Goal: Contribute content: Add original content to the website for others to see

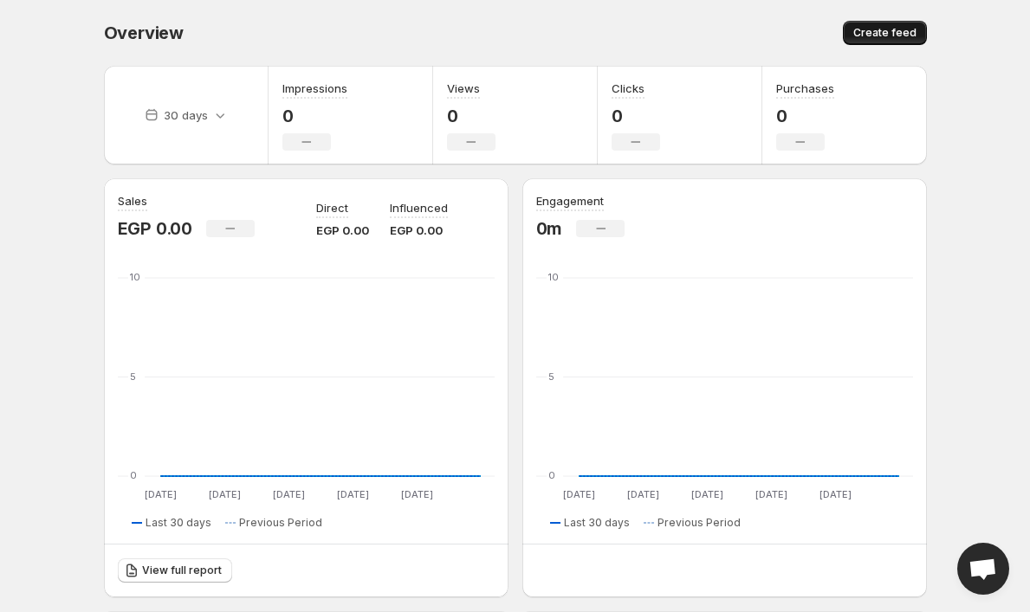
click at [879, 32] on span "Create feed" at bounding box center [884, 33] width 63 height 14
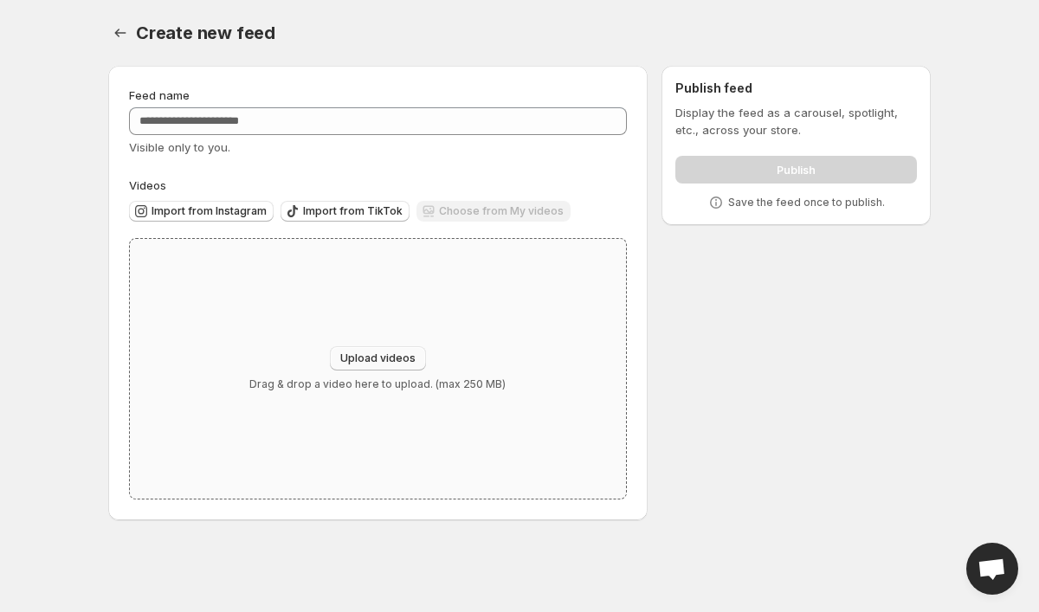
click at [382, 358] on span "Upload videos" at bounding box center [377, 359] width 75 height 14
type input "**********"
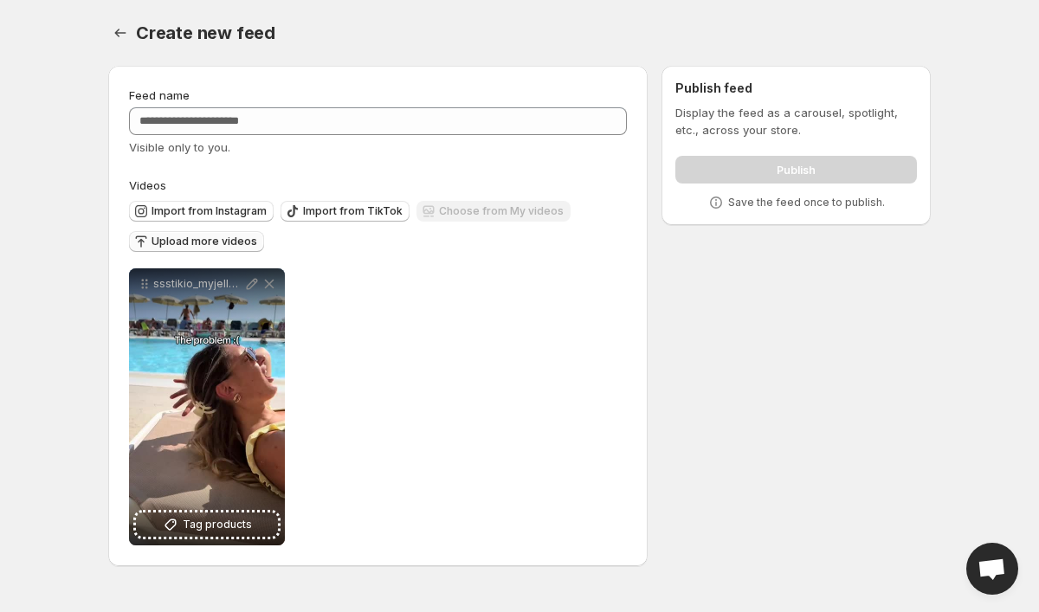
click at [237, 242] on span "Upload more videos" at bounding box center [205, 242] width 106 height 14
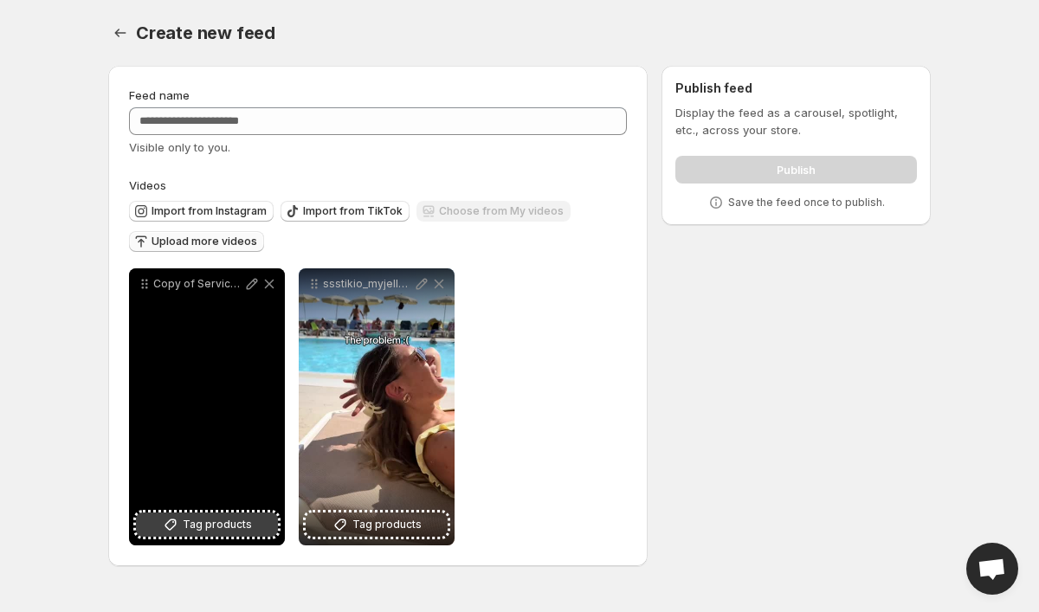
click at [216, 516] on span "Tag products" at bounding box center [217, 524] width 69 height 17
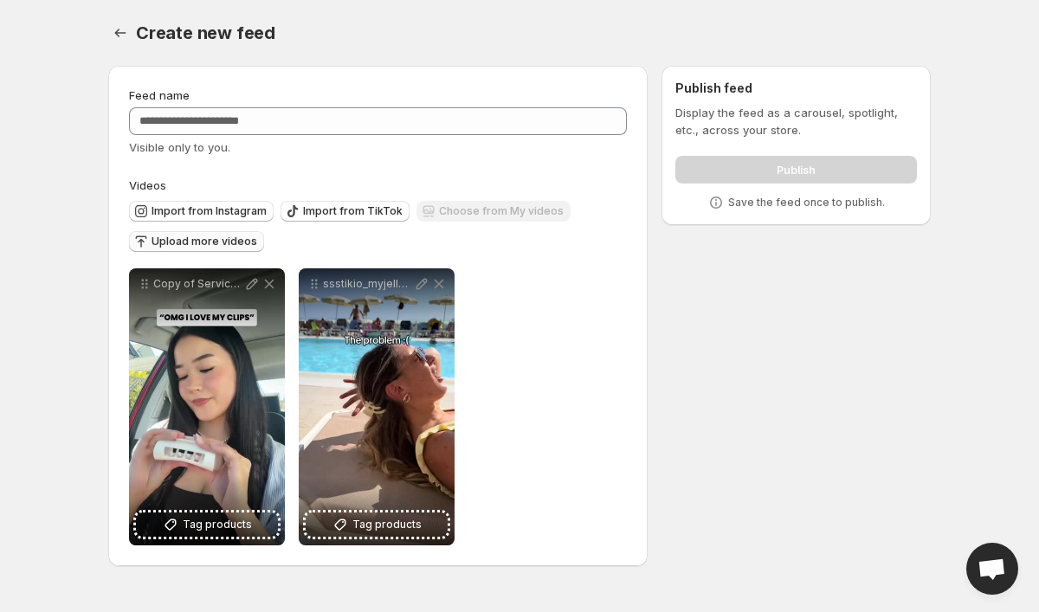
click at [240, 252] on div "Upload more videos" at bounding box center [196, 242] width 135 height 23
click at [238, 246] on span "Upload more videos" at bounding box center [205, 242] width 106 height 14
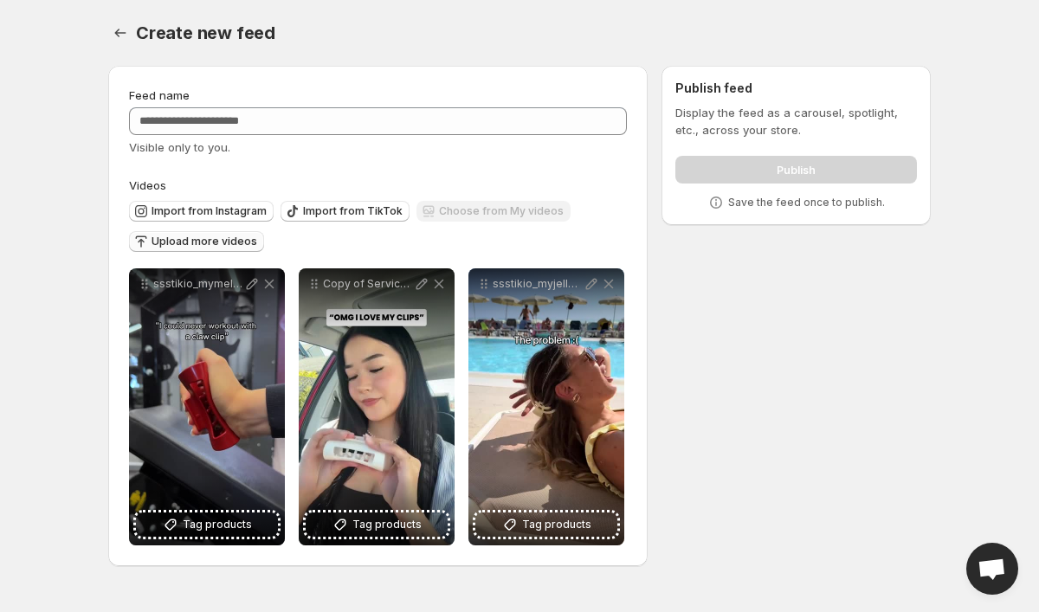
click at [223, 235] on button "Upload more videos" at bounding box center [196, 241] width 135 height 21
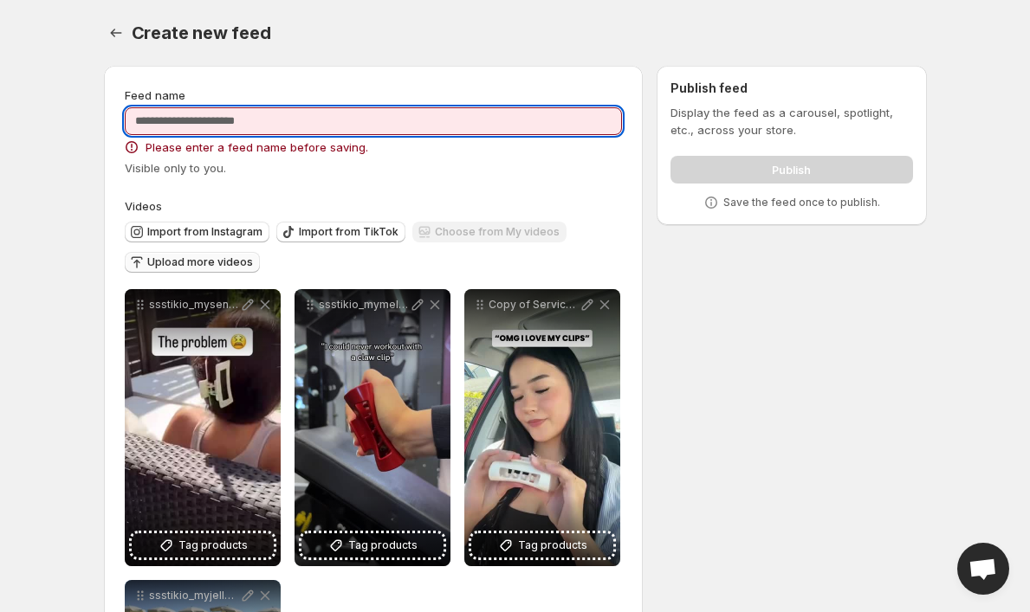
click at [542, 122] on input "Feed name" at bounding box center [374, 121] width 498 height 28
type input "**********"
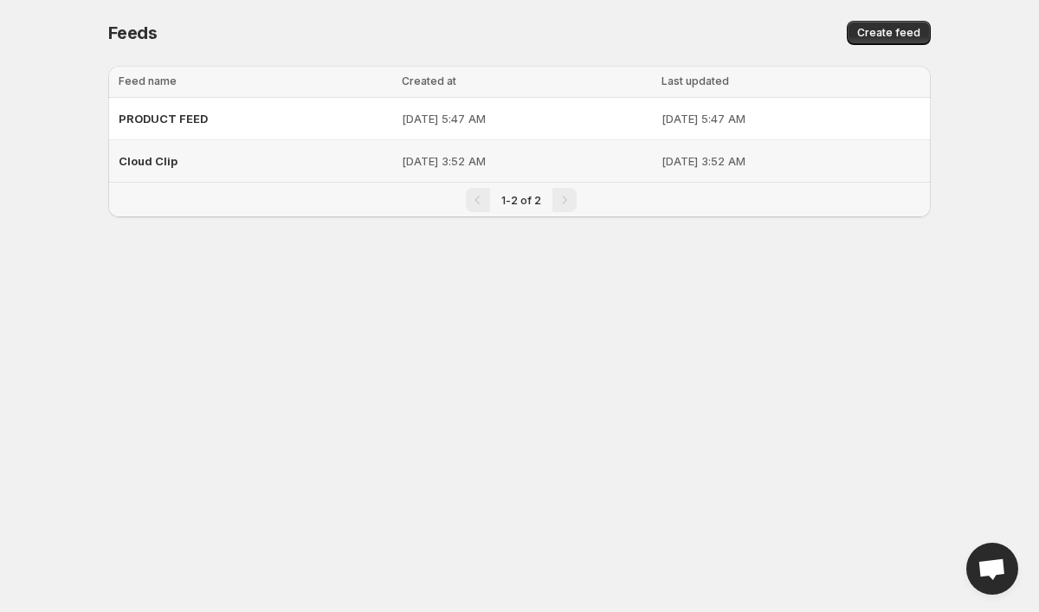
click at [258, 159] on div "Cloud Clip" at bounding box center [255, 160] width 273 height 31
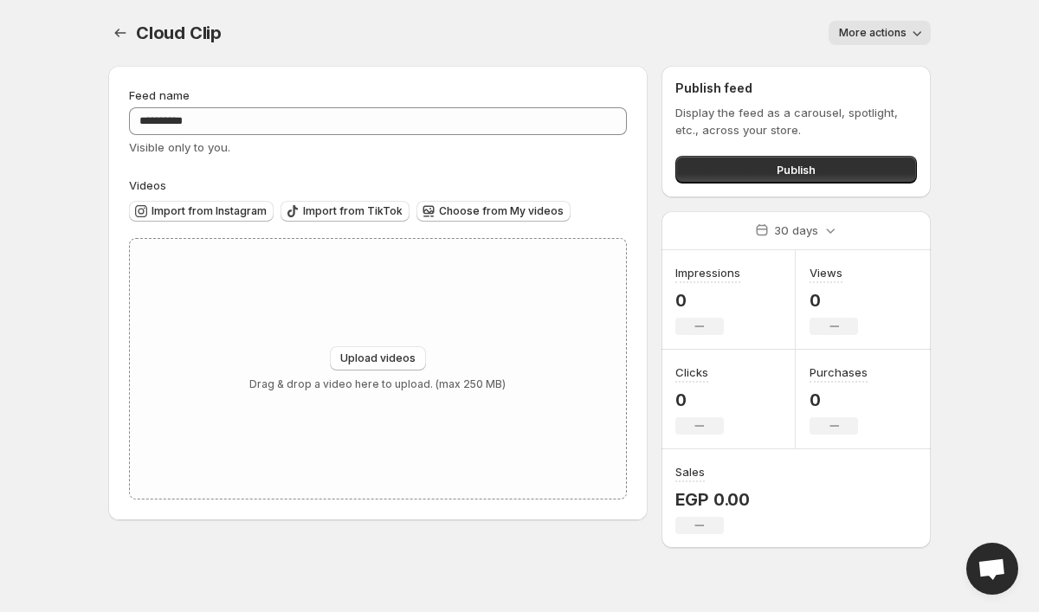
click at [875, 37] on span "More actions" at bounding box center [873, 33] width 68 height 14
click at [857, 68] on span "Delete" at bounding box center [859, 69] width 35 height 14
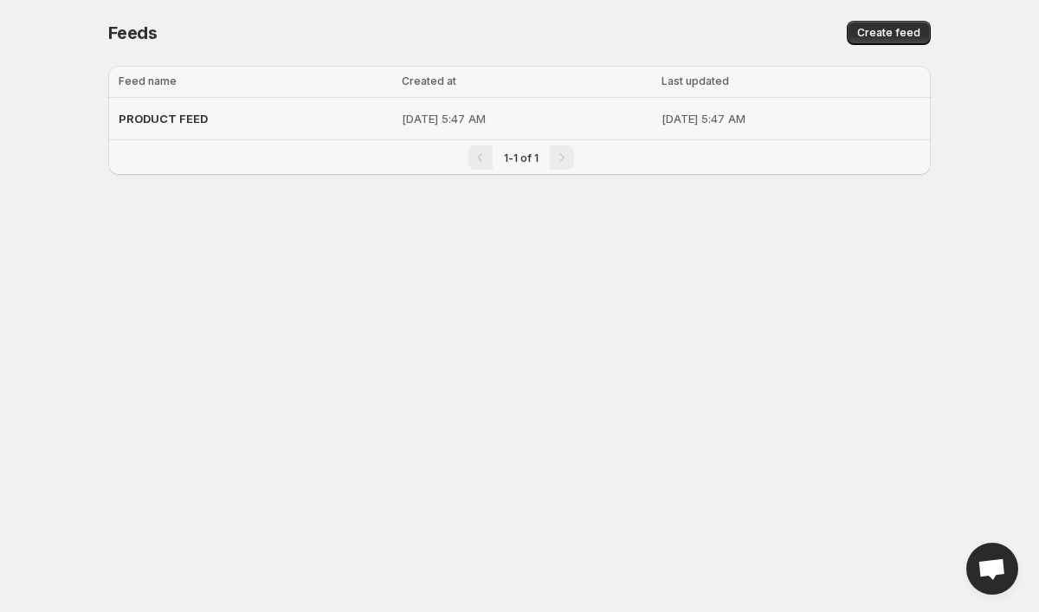
click at [397, 132] on td "[DATE] 5:47 AM" at bounding box center [527, 119] width 260 height 42
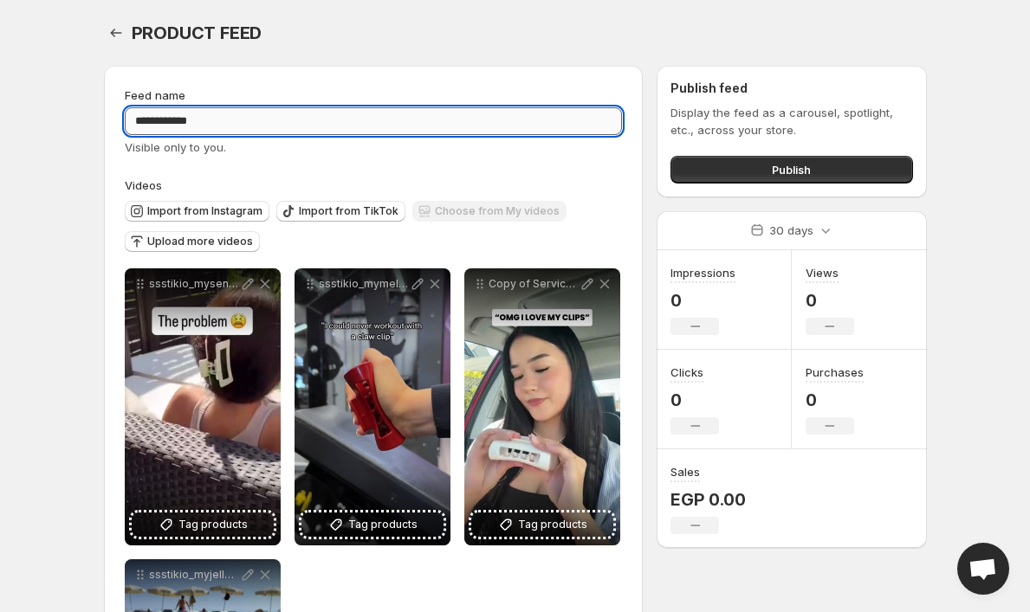
click at [346, 121] on input "**********" at bounding box center [374, 121] width 498 height 28
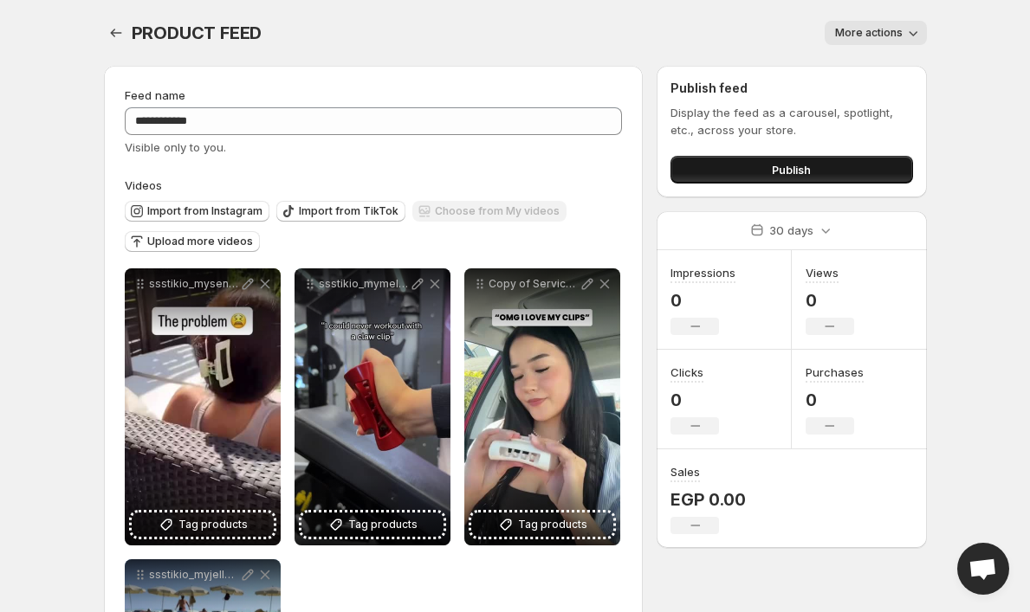
click at [698, 164] on button "Publish" at bounding box center [791, 170] width 242 height 28
click at [242, 243] on span "Upload more videos" at bounding box center [200, 242] width 106 height 14
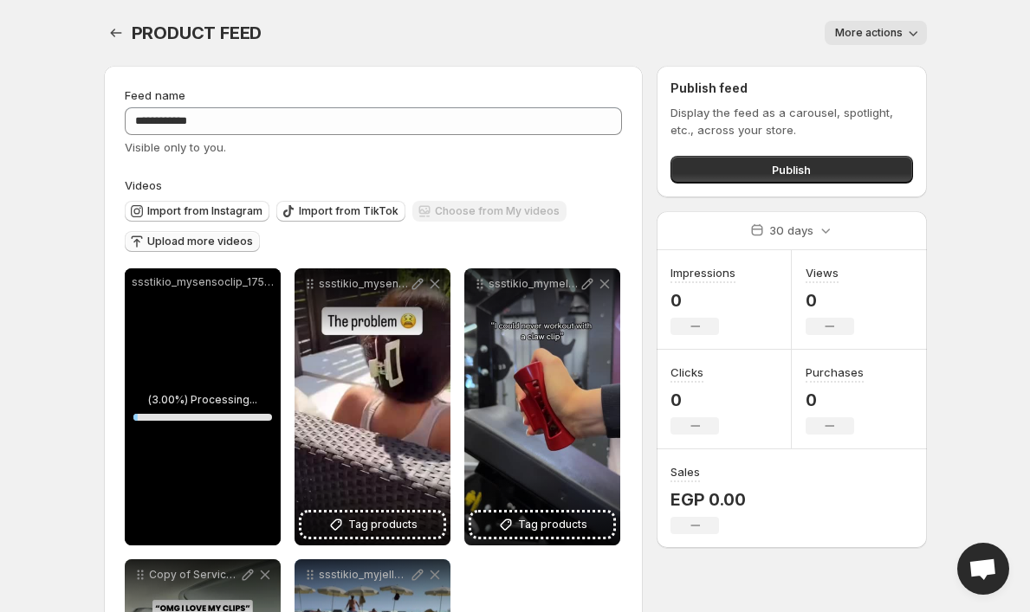
click at [188, 240] on span "Upload more videos" at bounding box center [200, 242] width 106 height 14
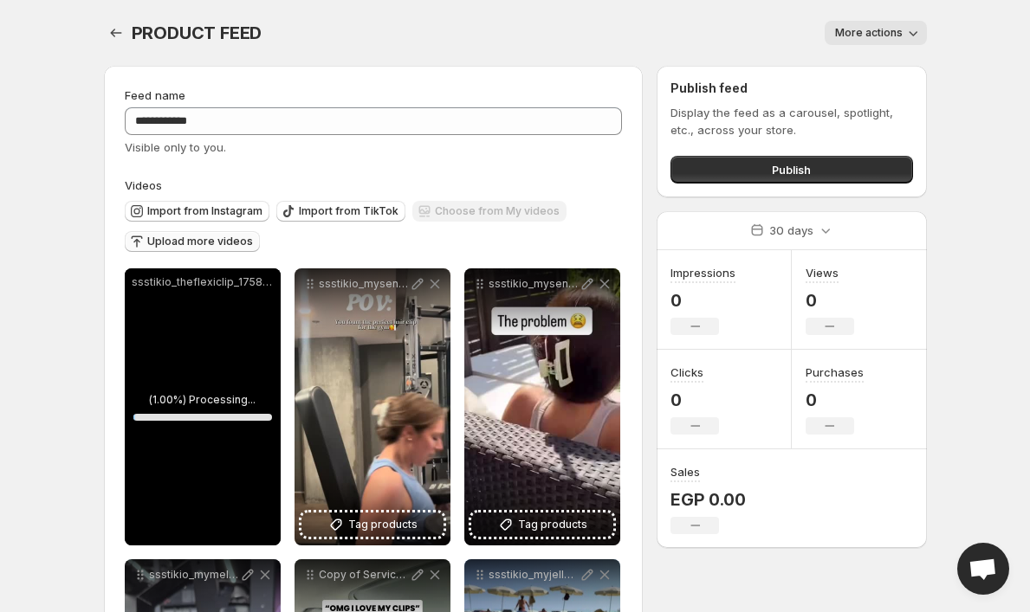
click at [220, 236] on span "Upload more videos" at bounding box center [200, 242] width 106 height 14
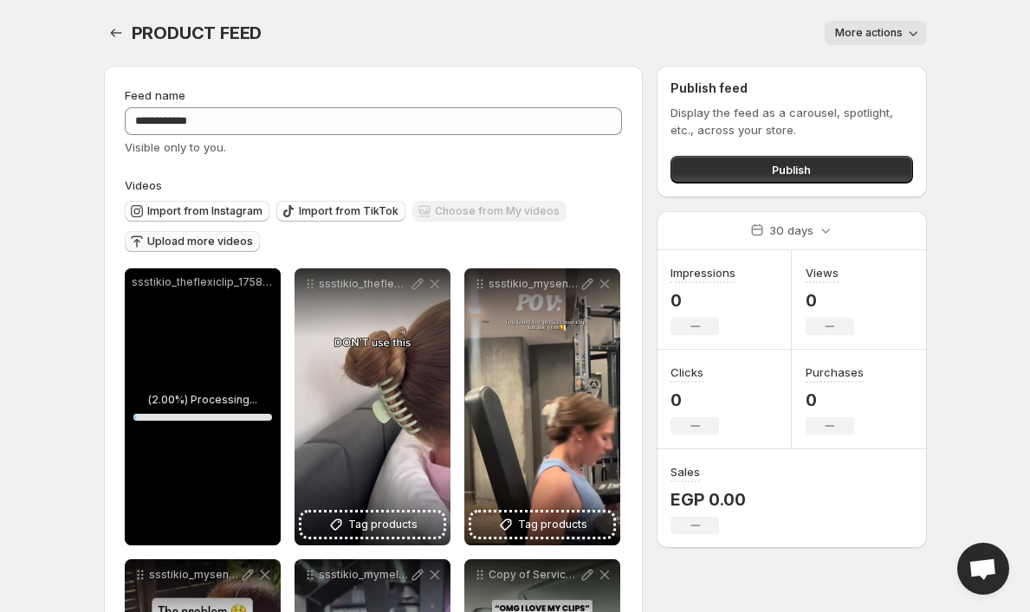
click at [214, 242] on span "Upload more videos" at bounding box center [200, 242] width 106 height 14
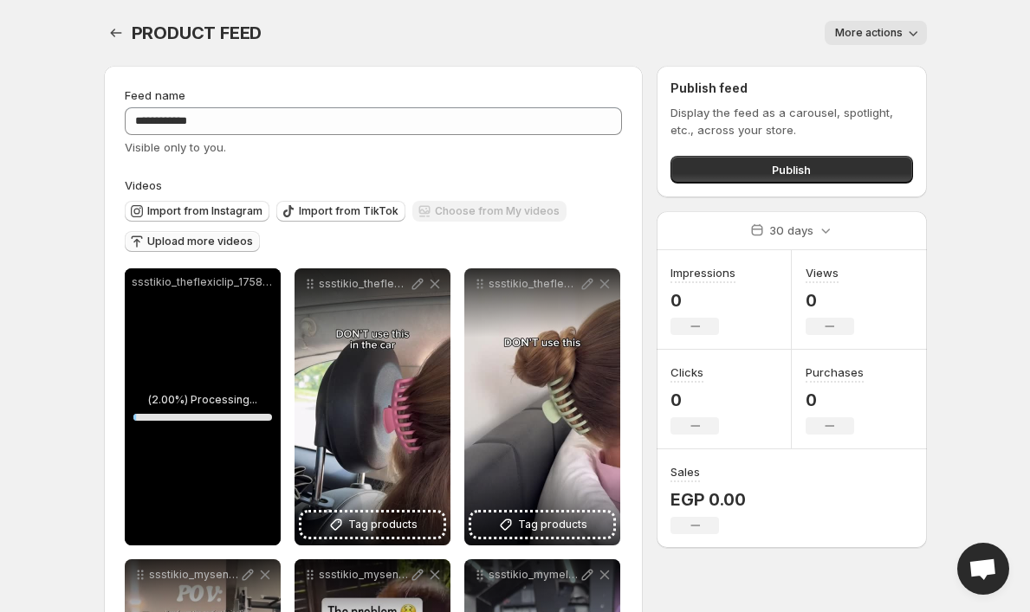
click at [219, 243] on span "Upload more videos" at bounding box center [200, 242] width 106 height 14
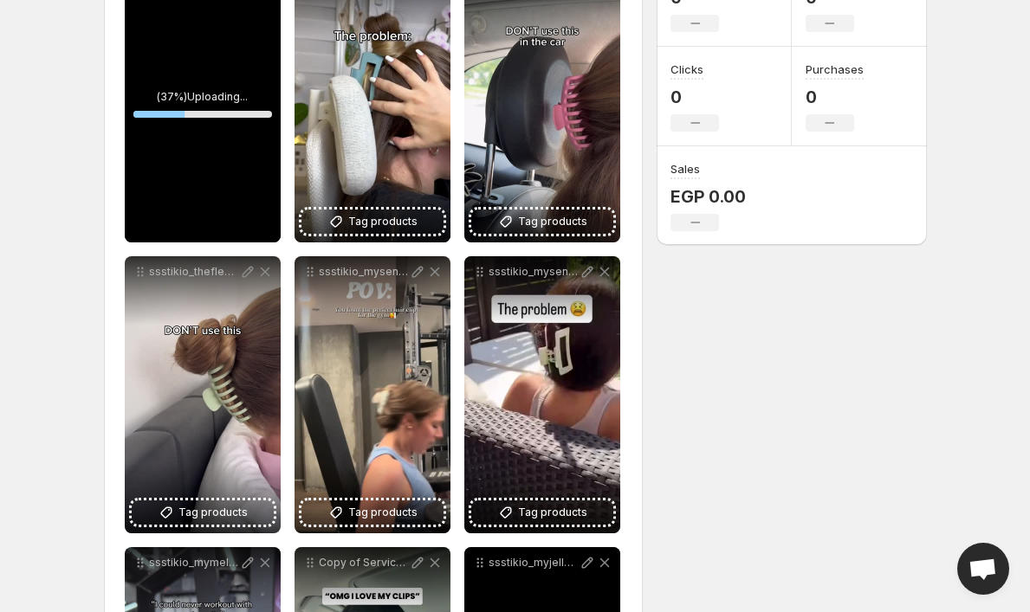
scroll to position [126, 0]
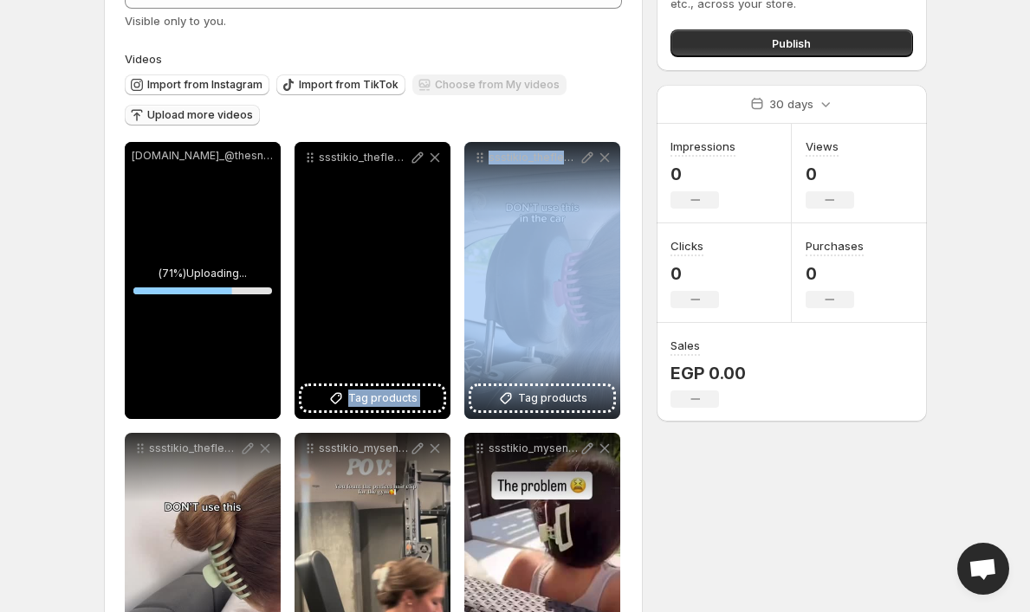
drag, startPoint x: 538, startPoint y: 251, endPoint x: 450, endPoint y: 249, distance: 87.5
click at [449, 249] on div "**********" at bounding box center [374, 571] width 498 height 859
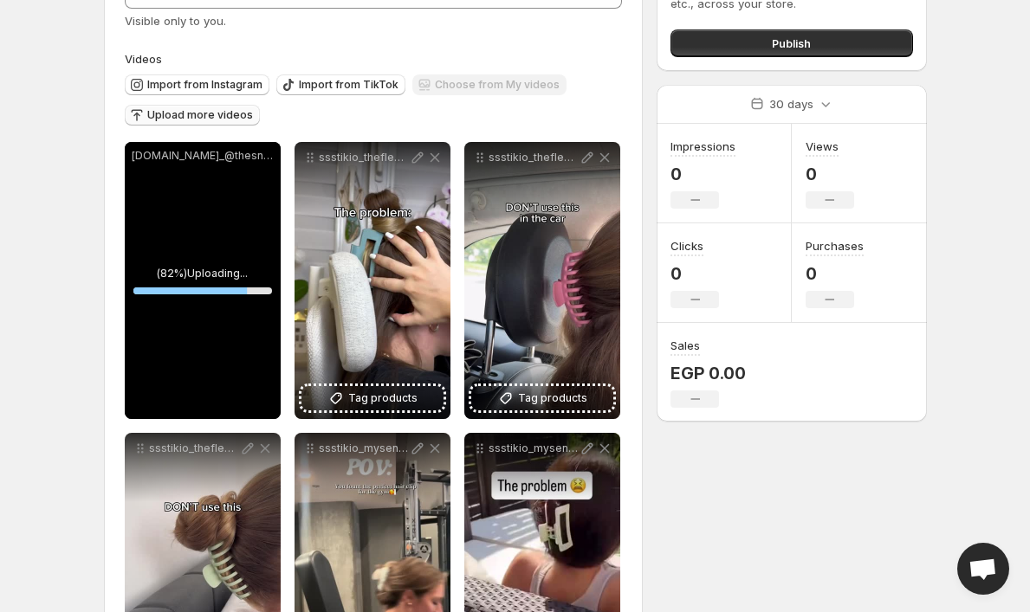
click at [378, 113] on div "Import from Instagram Import from TikTok Choose from My videos Upload more vide…" at bounding box center [370, 98] width 505 height 61
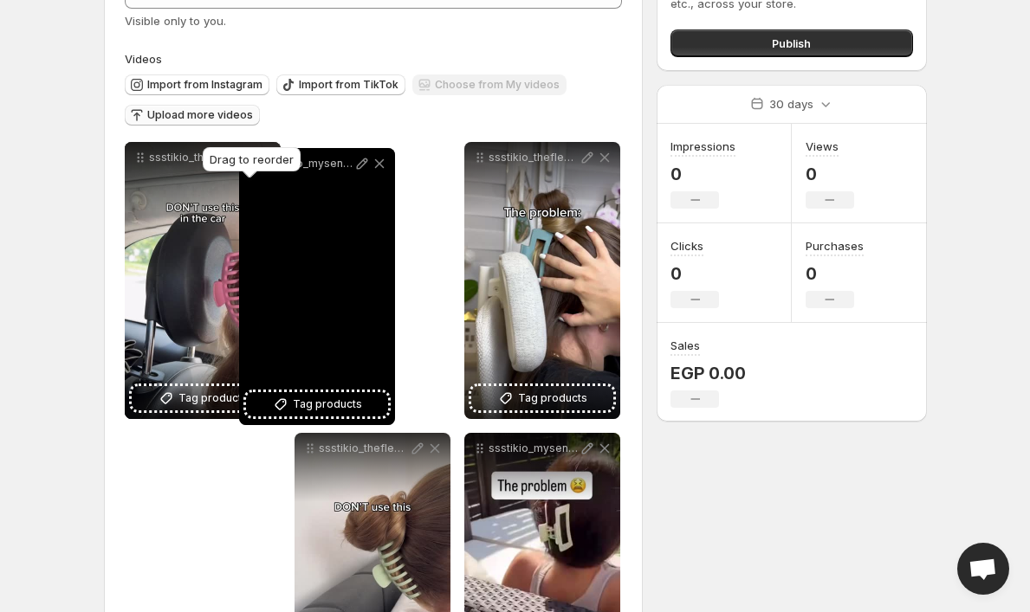
drag, startPoint x: 312, startPoint y: 449, endPoint x: 274, endPoint y: 165, distance: 287.4
click at [274, 165] on body "**********" at bounding box center [515, 180] width 1030 height 612
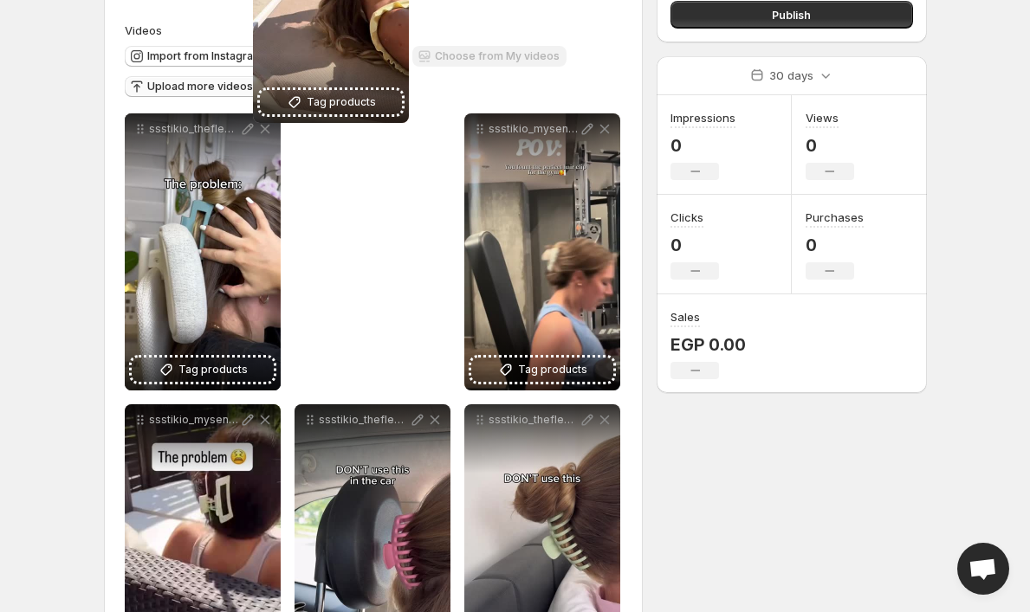
scroll to position [0, 0]
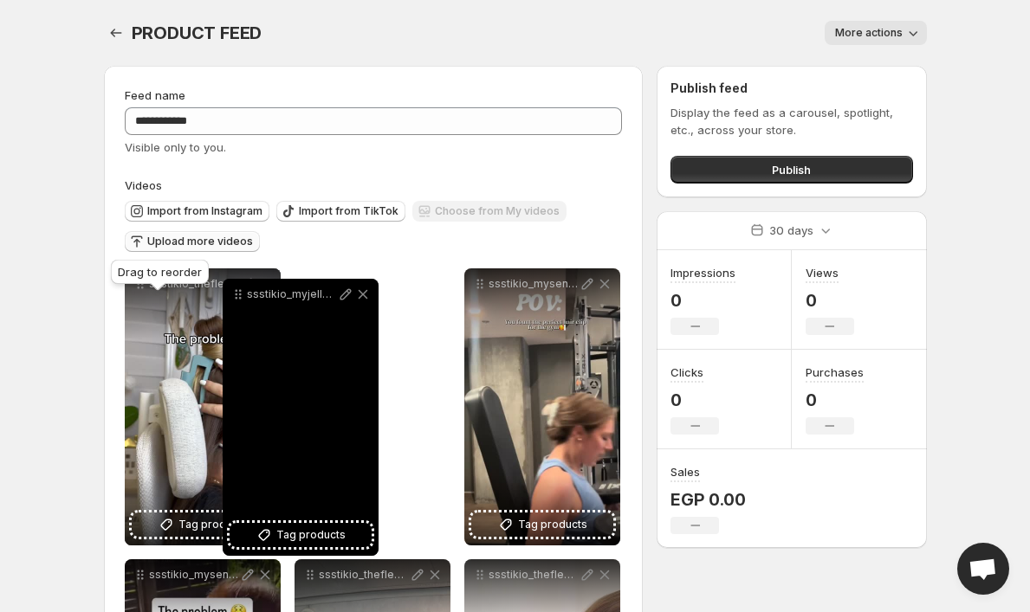
drag, startPoint x: 483, startPoint y: 309, endPoint x: 242, endPoint y: 294, distance: 242.0
click at [242, 294] on icon at bounding box center [237, 294] width 17 height 17
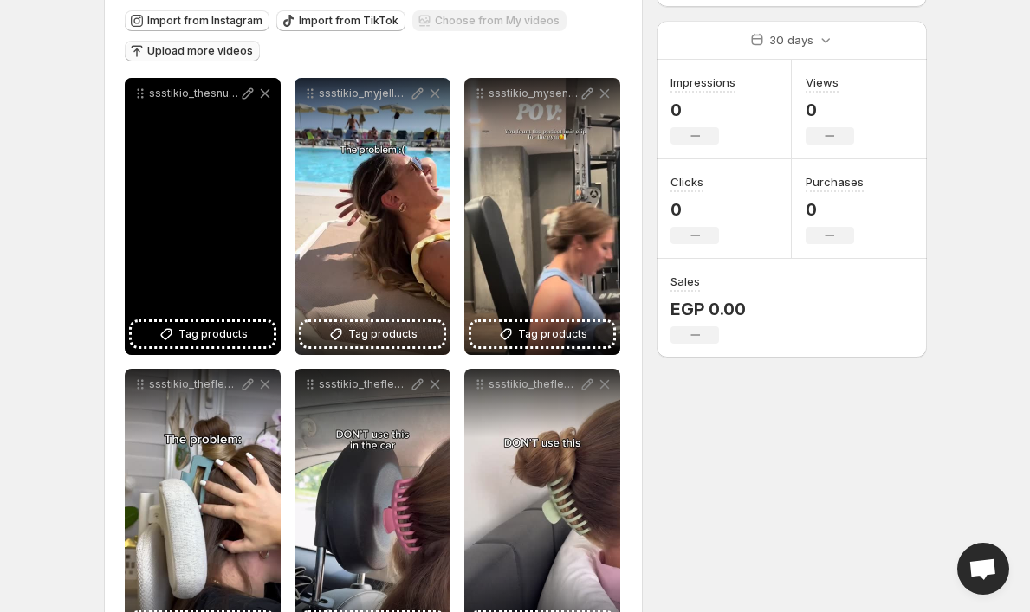
scroll to position [188, 0]
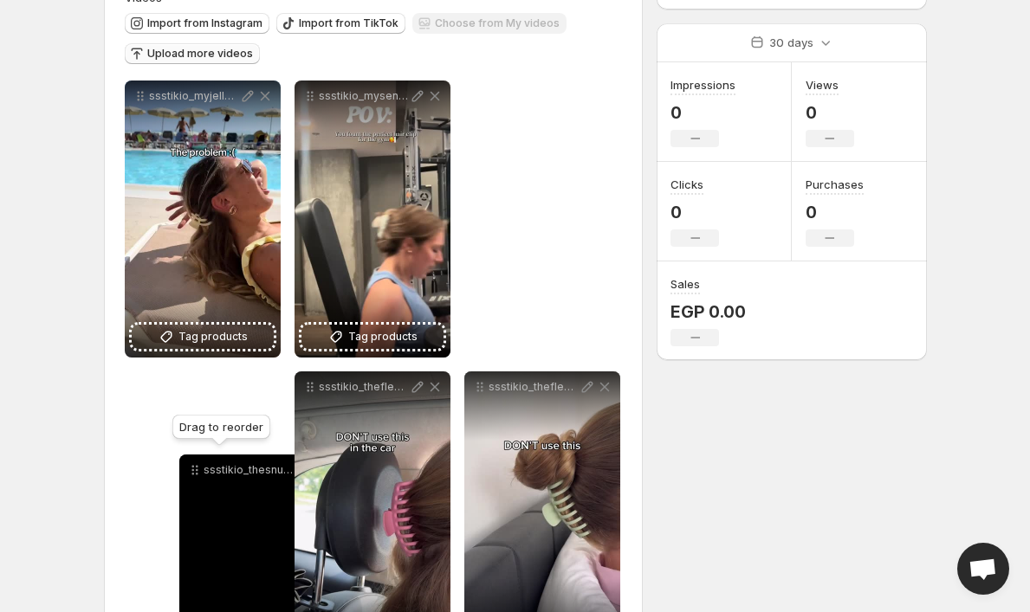
drag, startPoint x: 144, startPoint y: 100, endPoint x: 198, endPoint y: 474, distance: 377.2
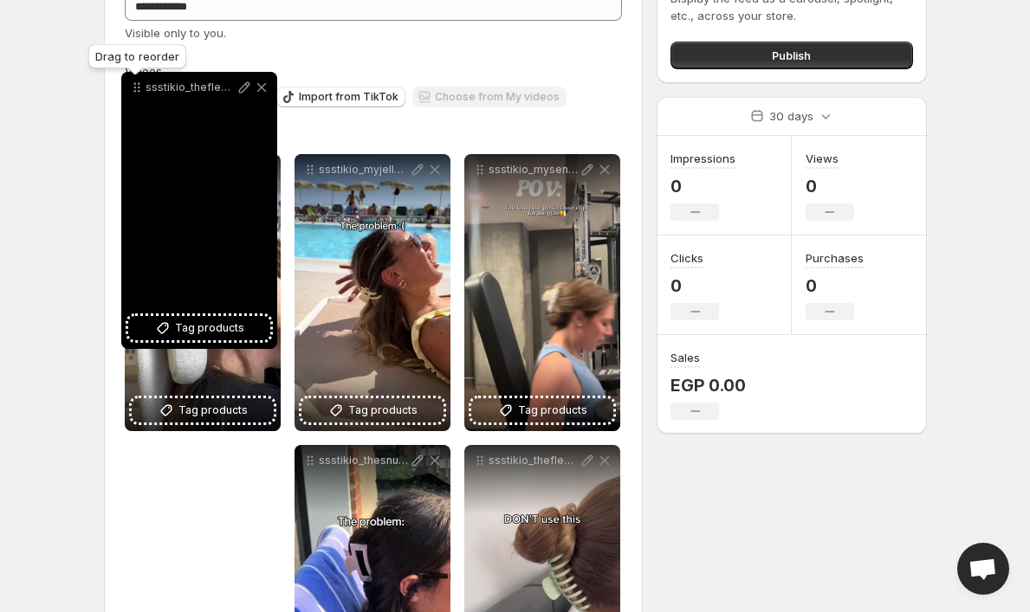
scroll to position [91, 0]
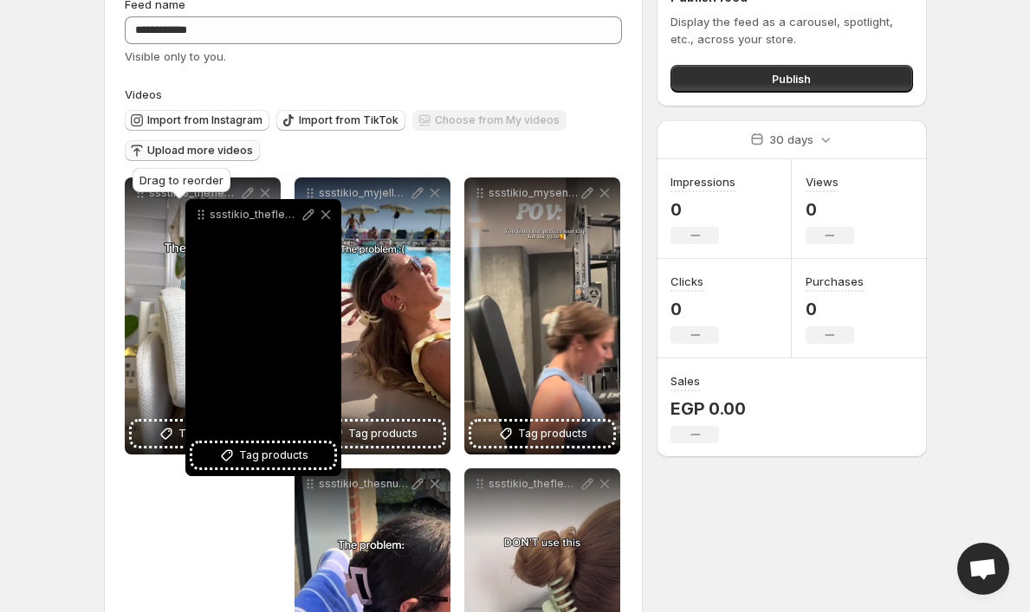
drag, startPoint x: 310, startPoint y: 392, endPoint x: 201, endPoint y: 220, distance: 203.9
click at [201, 220] on icon at bounding box center [200, 214] width 17 height 17
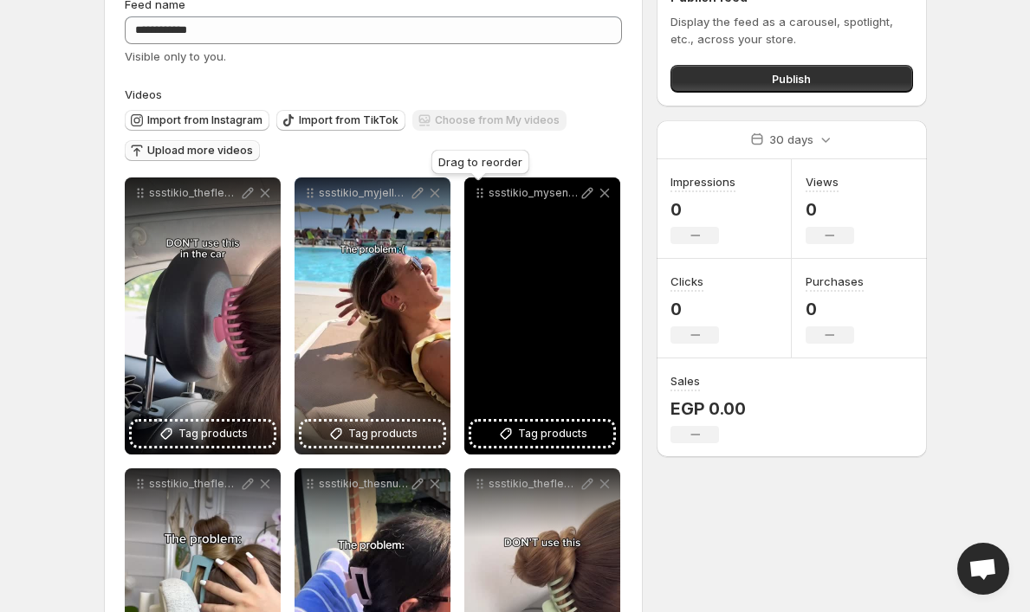
drag, startPoint x: 483, startPoint y: 148, endPoint x: 462, endPoint y: 151, distance: 20.9
click at [462, 151] on div "Drag to reorder" at bounding box center [480, 165] width 105 height 38
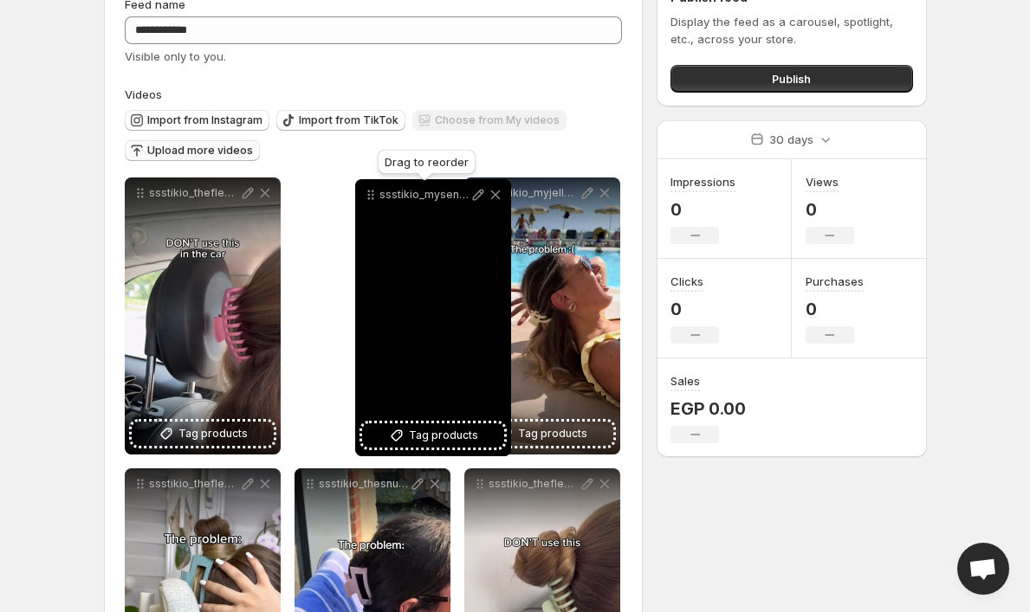
drag, startPoint x: 479, startPoint y: 197, endPoint x: 365, endPoint y: 199, distance: 114.3
click at [365, 199] on icon at bounding box center [370, 194] width 17 height 17
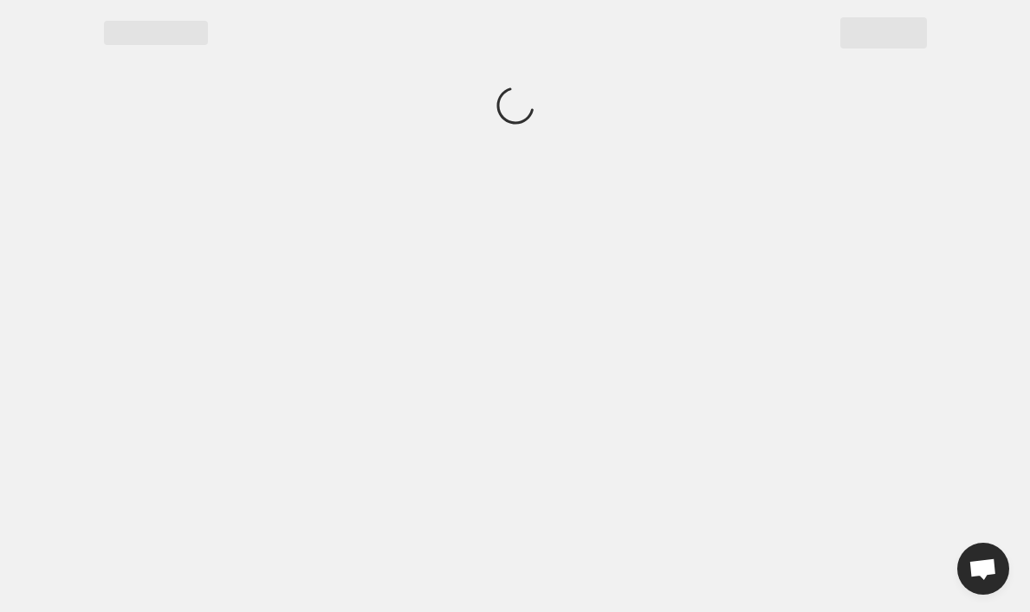
scroll to position [0, 0]
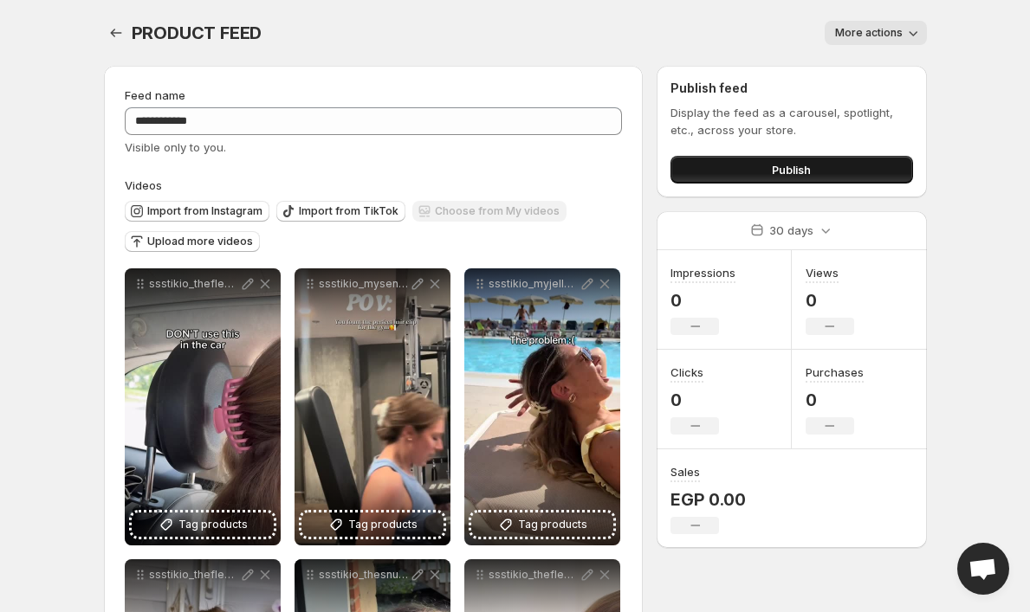
click at [799, 169] on span "Publish" at bounding box center [790, 169] width 39 height 17
